Goal: Task Accomplishment & Management: Manage account settings

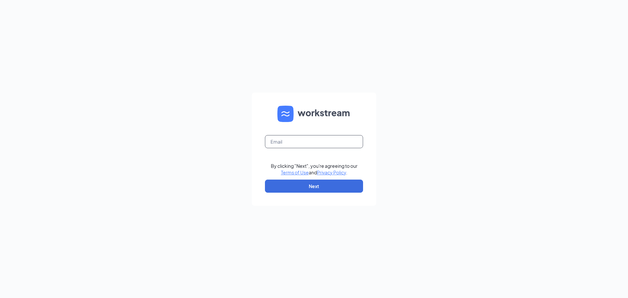
click at [289, 136] on input "text" at bounding box center [314, 141] width 98 height 13
type input "bcobian@sweetcreament.net"
click at [307, 187] on button "Next" at bounding box center [314, 186] width 98 height 13
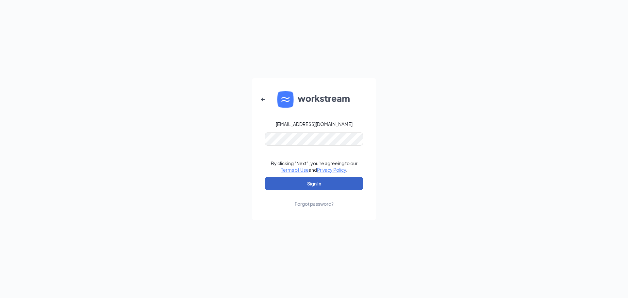
click at [303, 185] on button "Sign In" at bounding box center [314, 183] width 98 height 13
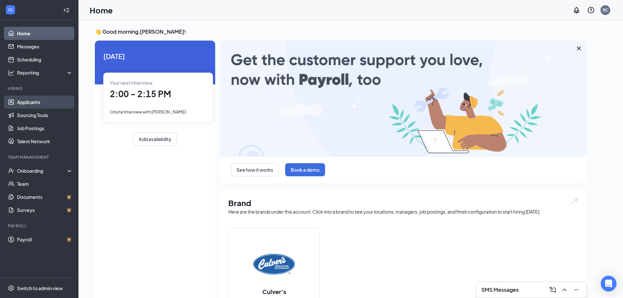
click at [35, 107] on link "Applicants" at bounding box center [45, 102] width 56 height 13
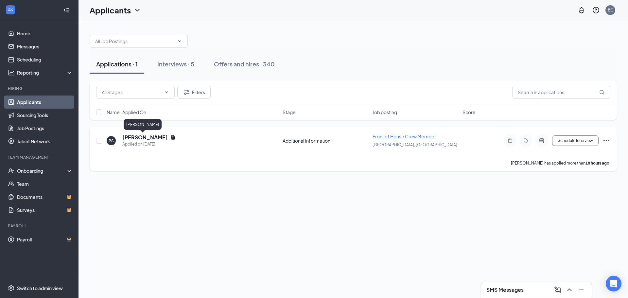
click at [137, 140] on h5 "[PERSON_NAME]" at bounding box center [144, 137] width 45 height 7
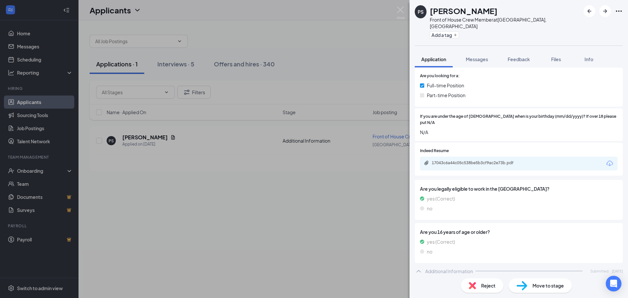
scroll to position [88, 0]
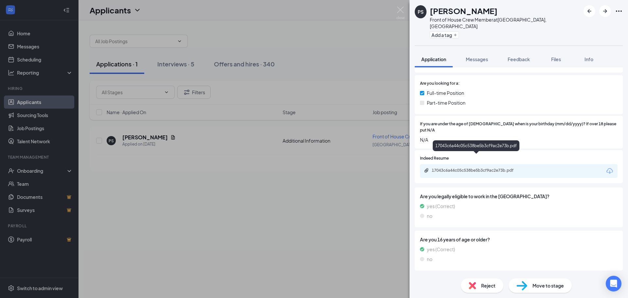
click at [501, 168] on div "17043c6a44c05c538be5b3cf9ac2e73b.pdf" at bounding box center [478, 170] width 92 height 5
click at [495, 287] on span "Reject" at bounding box center [488, 285] width 14 height 7
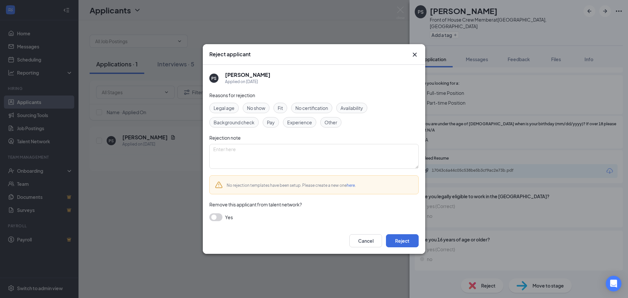
click at [281, 109] on span "Fit" at bounding box center [280, 107] width 5 height 7
click at [407, 239] on button "Reject" at bounding box center [402, 240] width 33 height 13
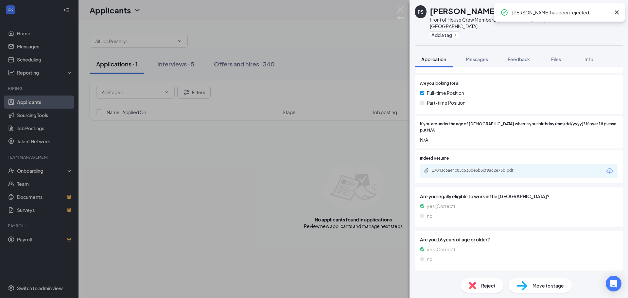
click at [172, 65] on div "PS [PERSON_NAME] Front of House Crew Member at [GEOGRAPHIC_DATA], [GEOGRAPHIC_D…" at bounding box center [314, 149] width 628 height 298
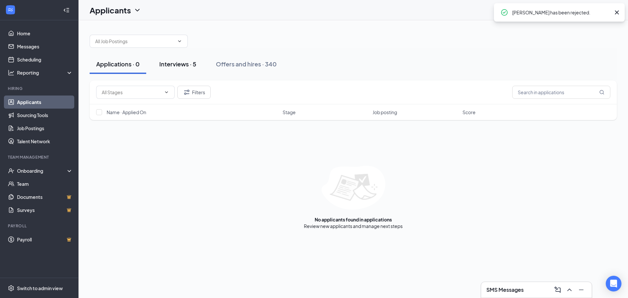
click at [171, 64] on div "Interviews · 5" at bounding box center [177, 64] width 37 height 8
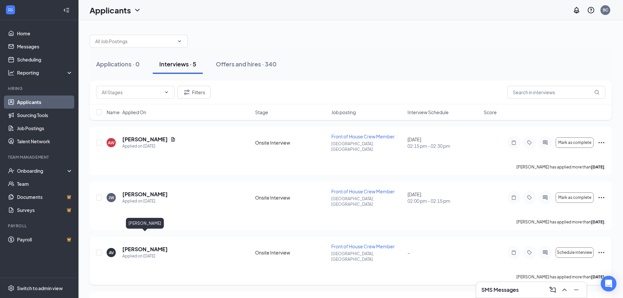
click at [154, 246] on h5 "[PERSON_NAME]" at bounding box center [144, 249] width 45 height 7
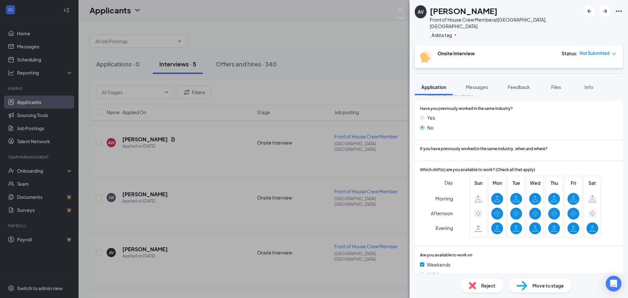
scroll to position [295, 0]
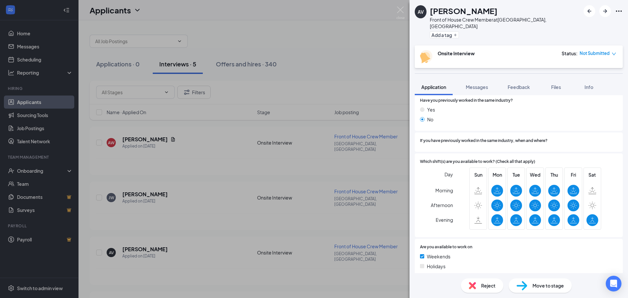
click at [483, 294] on div "Reject Move to stage" at bounding box center [519, 285] width 219 height 25
click at [484, 291] on div "Reject" at bounding box center [482, 285] width 43 height 14
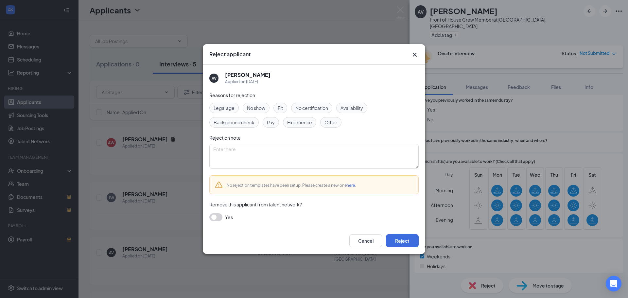
click at [228, 139] on span "Rejection note" at bounding box center [224, 138] width 31 height 6
click at [227, 159] on textarea at bounding box center [313, 156] width 209 height 25
type textarea "did not set up interview after 4 days"
click at [404, 243] on button "Reject" at bounding box center [402, 240] width 33 height 13
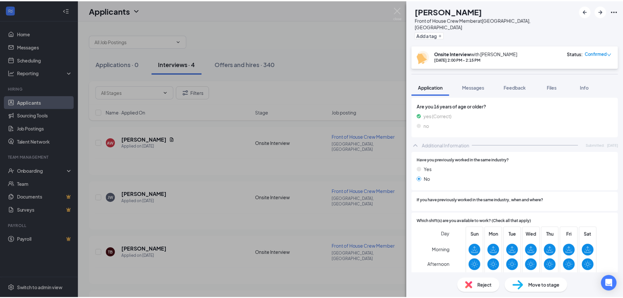
scroll to position [196, 0]
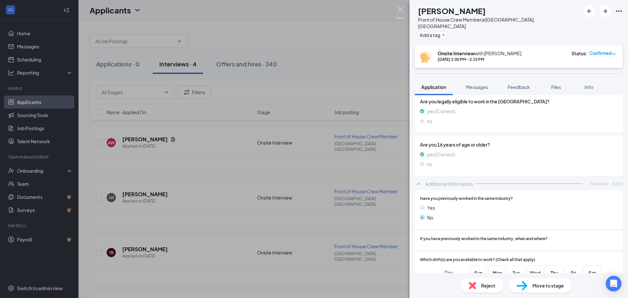
click at [401, 11] on img at bounding box center [401, 13] width 8 height 13
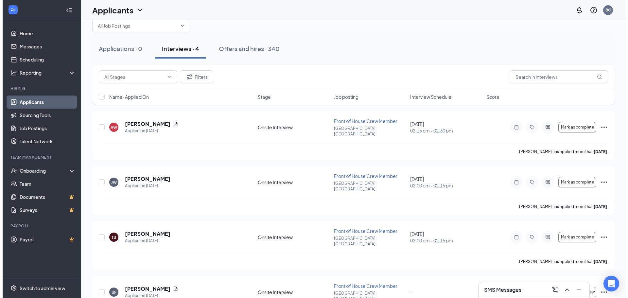
scroll to position [29, 0]
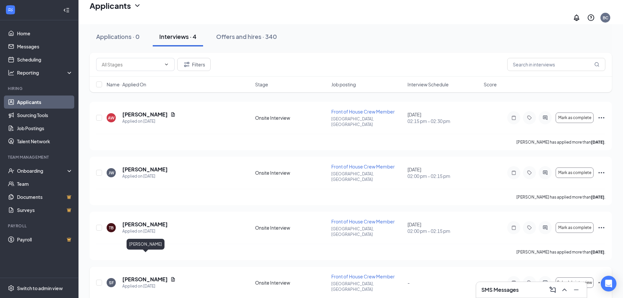
click at [150, 276] on h5 "[PERSON_NAME]" at bounding box center [144, 279] width 45 height 7
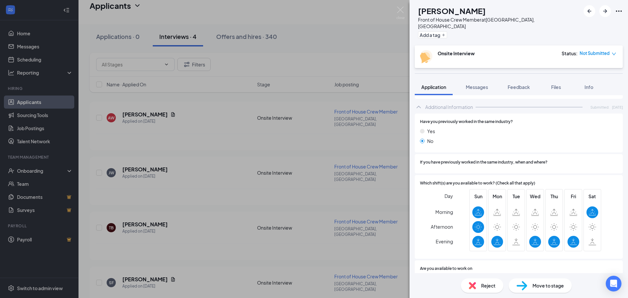
scroll to position [327, 0]
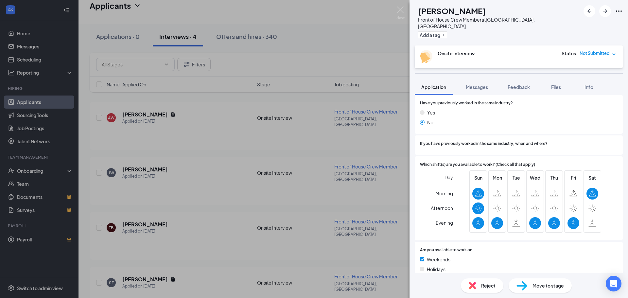
click at [487, 290] on div "Reject" at bounding box center [482, 285] width 43 height 14
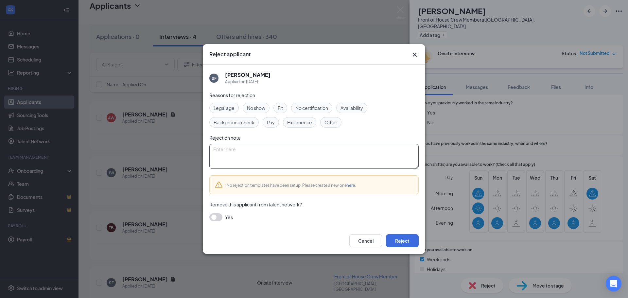
click at [253, 161] on textarea at bounding box center [313, 156] width 209 height 25
type textarea "did not set up interview after 4 days"
click at [406, 242] on button "Reject" at bounding box center [402, 240] width 33 height 13
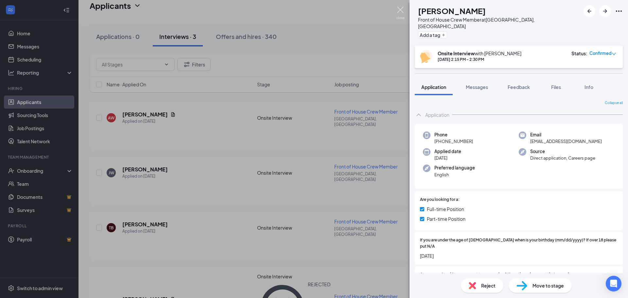
click at [399, 9] on img at bounding box center [401, 13] width 8 height 13
